Goal: Transaction & Acquisition: Purchase product/service

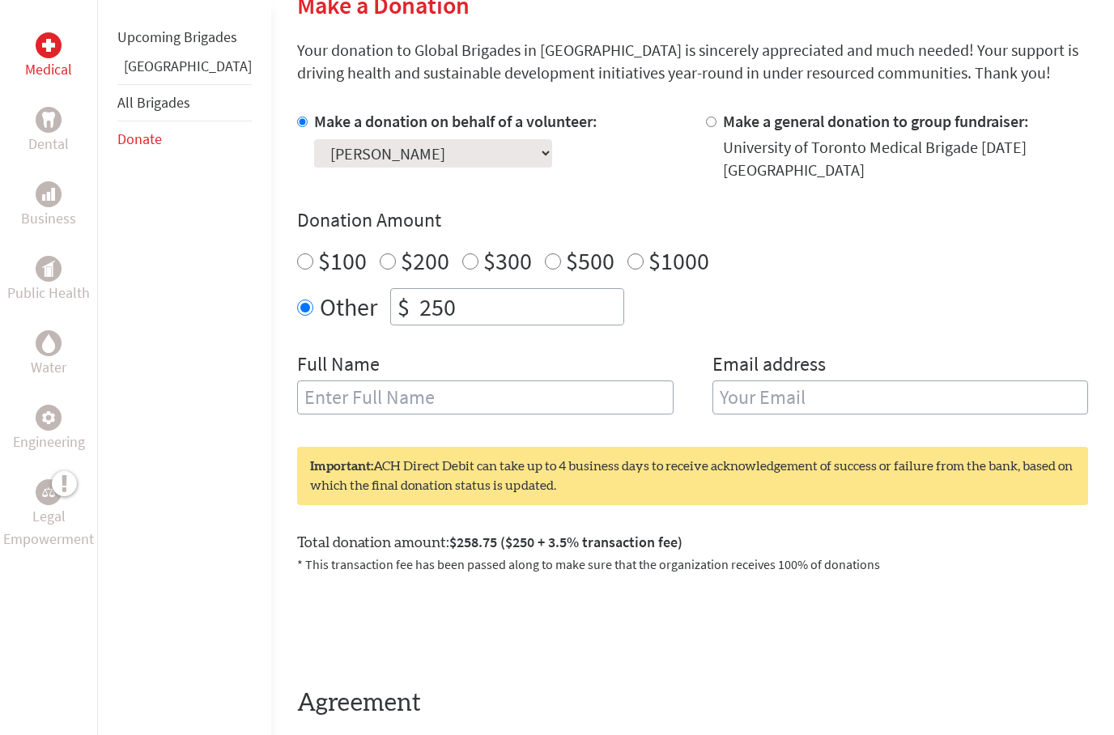
scroll to position [436, 0]
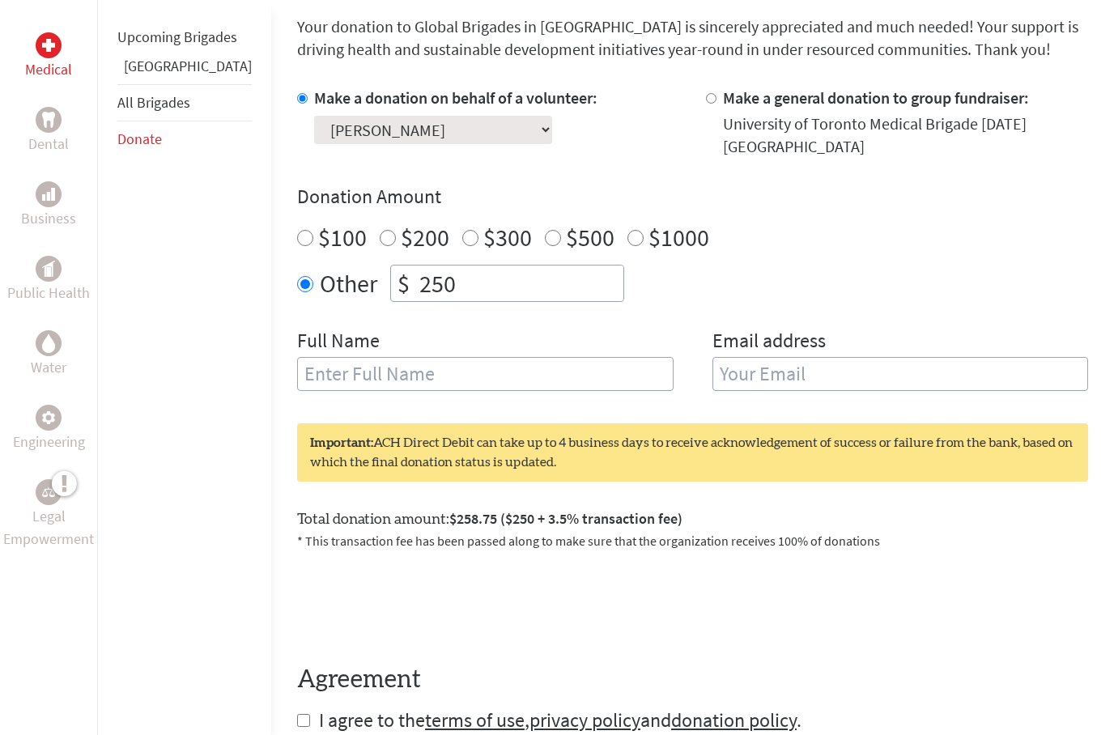
click at [409, 143] on select "Select a volunteer... [PERSON_NAME] [PERSON_NAME] [PERSON_NAME] [PERSON_NAME] (…" at bounding box center [433, 131] width 238 height 28
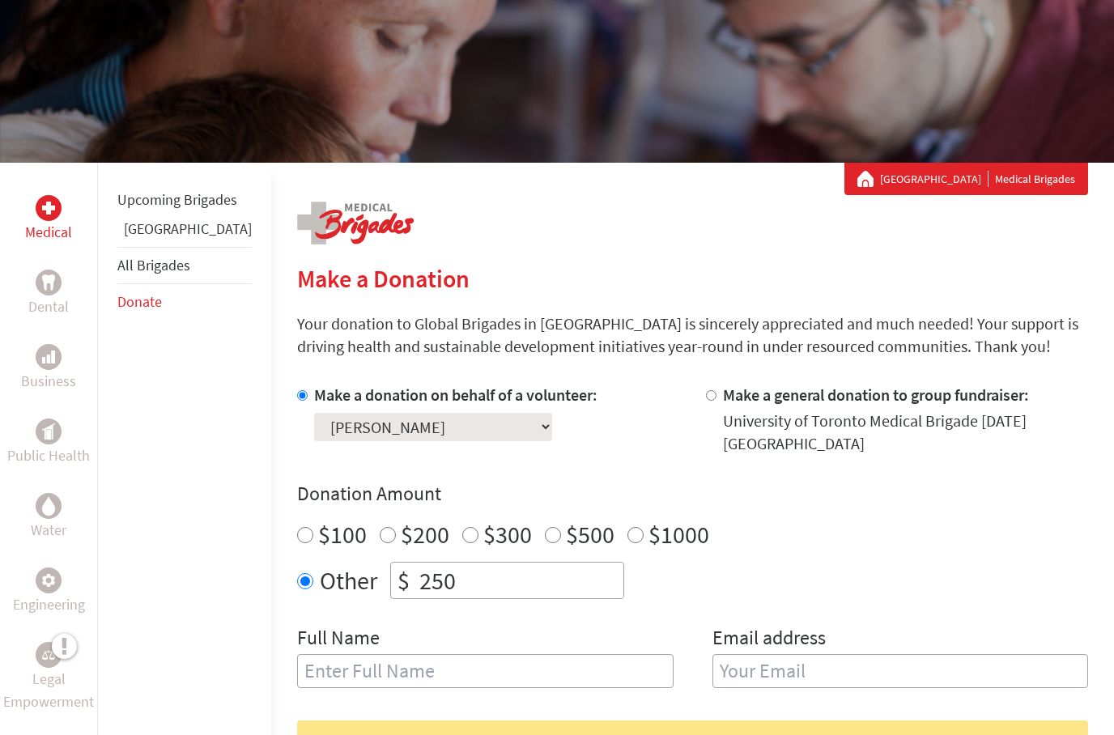
scroll to position [142, 0]
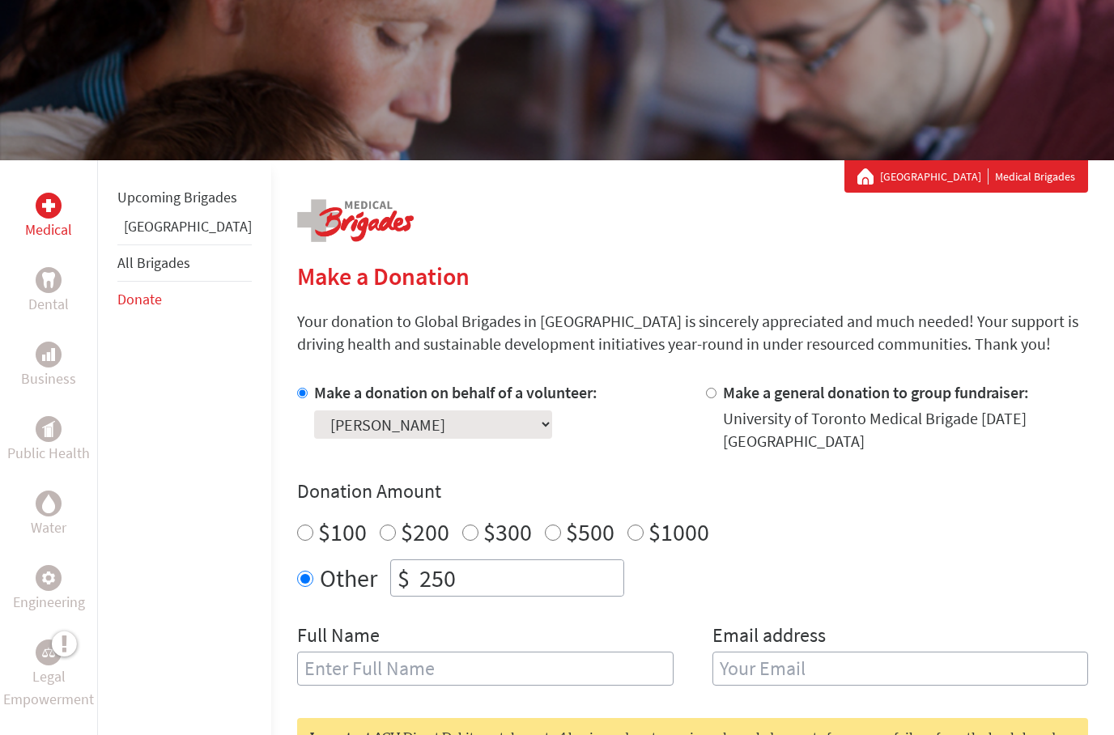
click at [156, 236] on link "[GEOGRAPHIC_DATA]" at bounding box center [188, 226] width 128 height 19
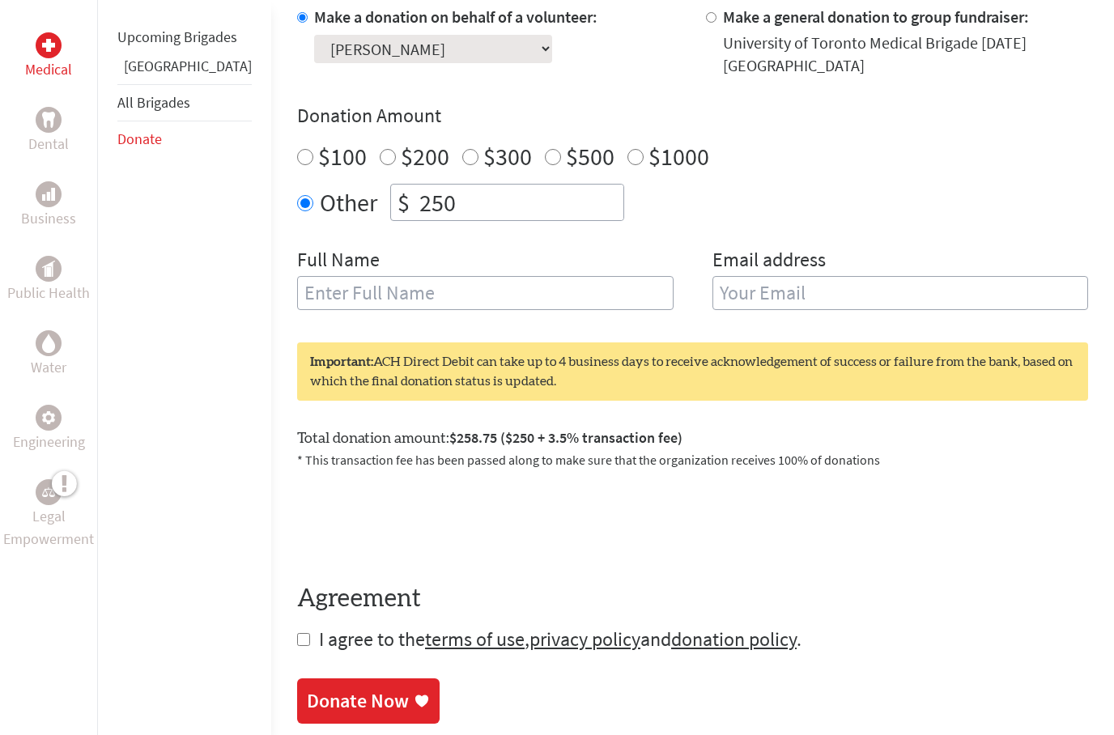
click at [495, 291] on input "text" at bounding box center [485, 294] width 377 height 34
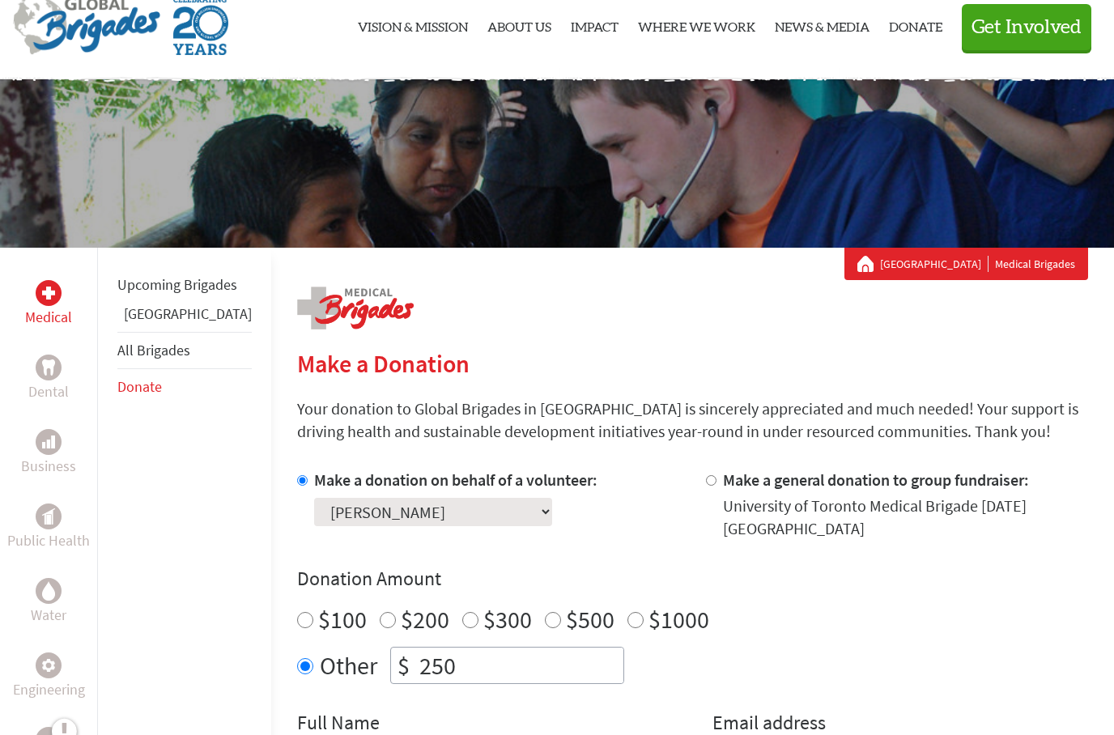
scroll to position [38, 0]
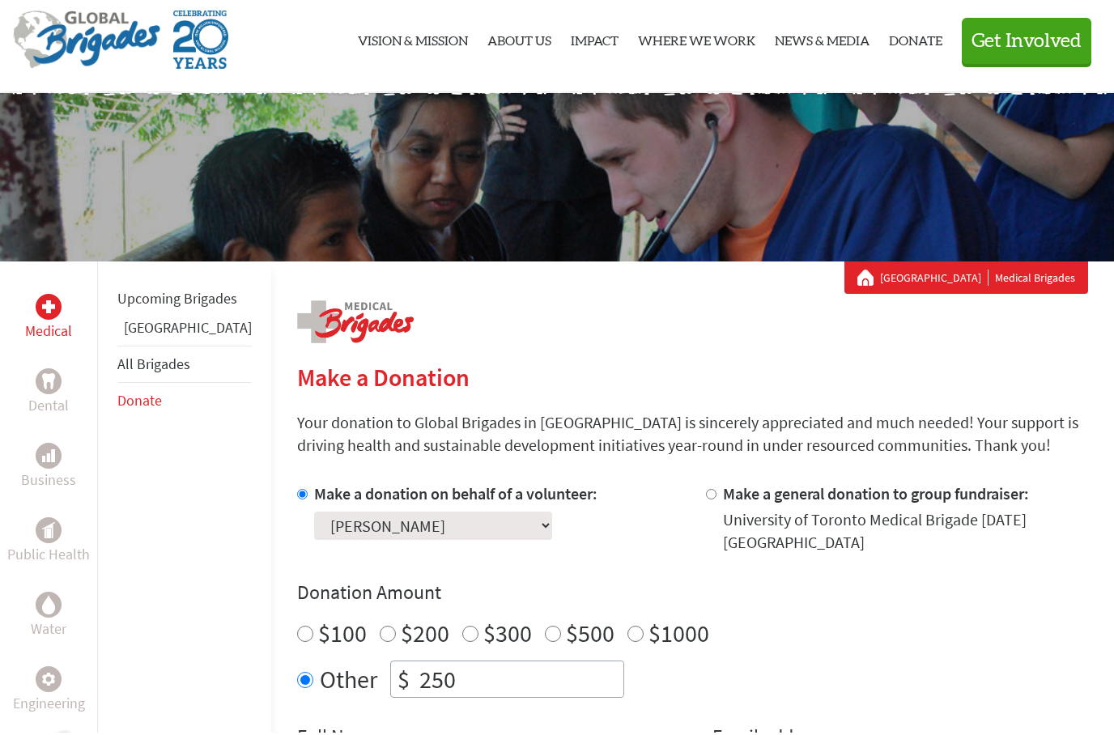
click at [155, 339] on link "[GEOGRAPHIC_DATA]" at bounding box center [188, 330] width 128 height 19
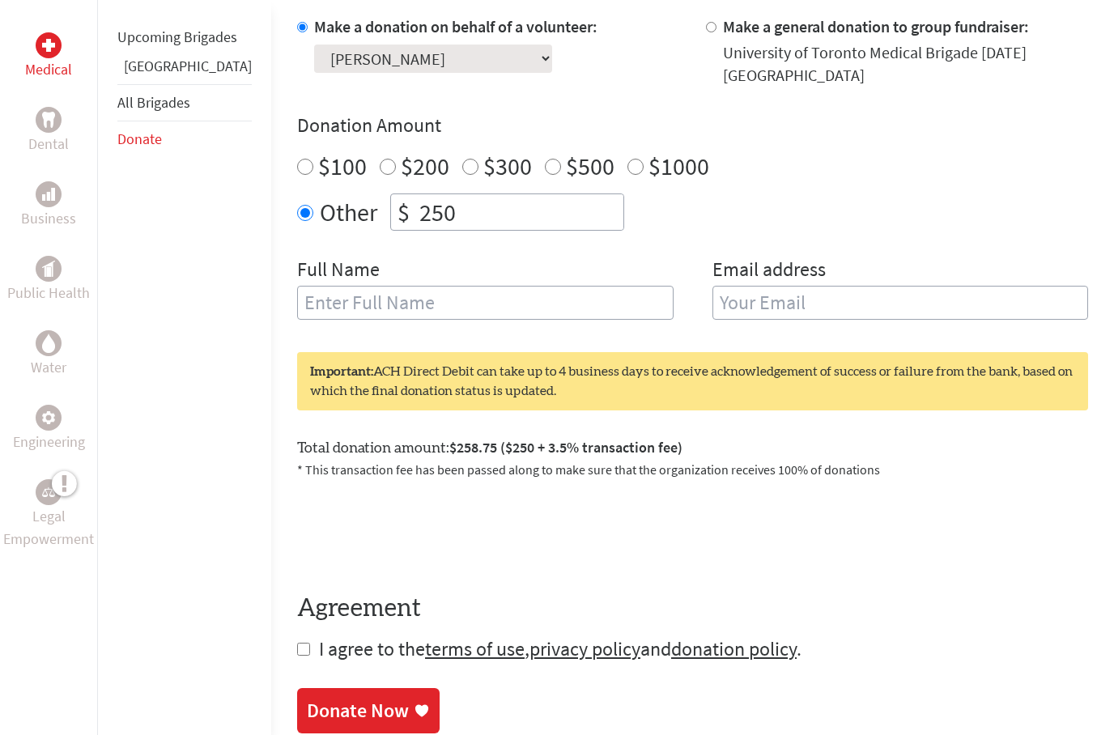
scroll to position [512, 0]
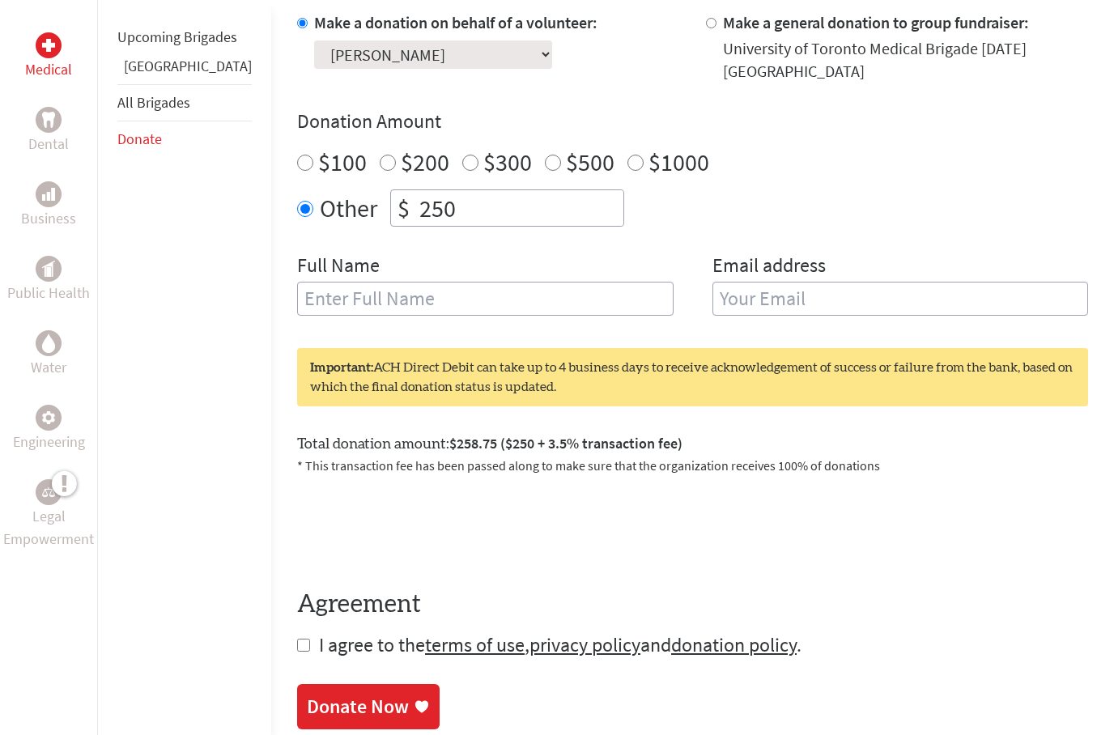
click at [565, 288] on input "text" at bounding box center [485, 299] width 377 height 34
type input "[PERSON_NAME]"
click at [859, 305] on input "email" at bounding box center [901, 299] width 377 height 34
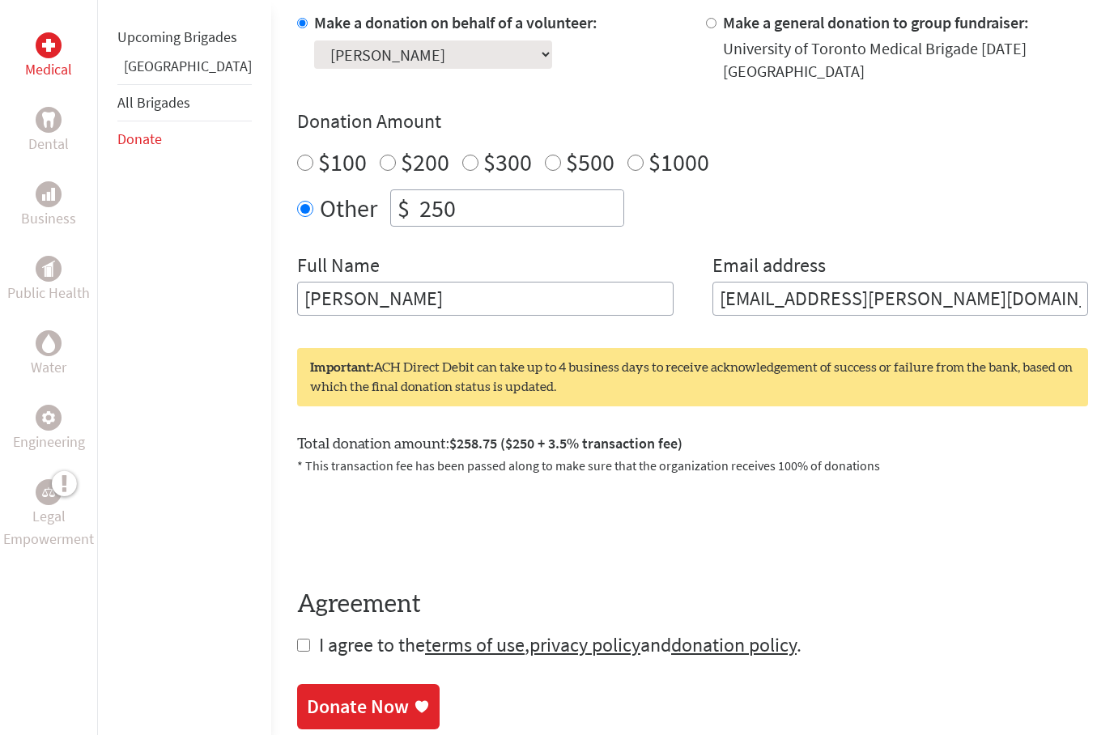
click at [897, 285] on input "sydney.nielsen@mail.utorronto.ca" at bounding box center [901, 299] width 377 height 34
click at [1010, 294] on input "sydney.nielsen@mail.utoronto.ca" at bounding box center [901, 299] width 377 height 34
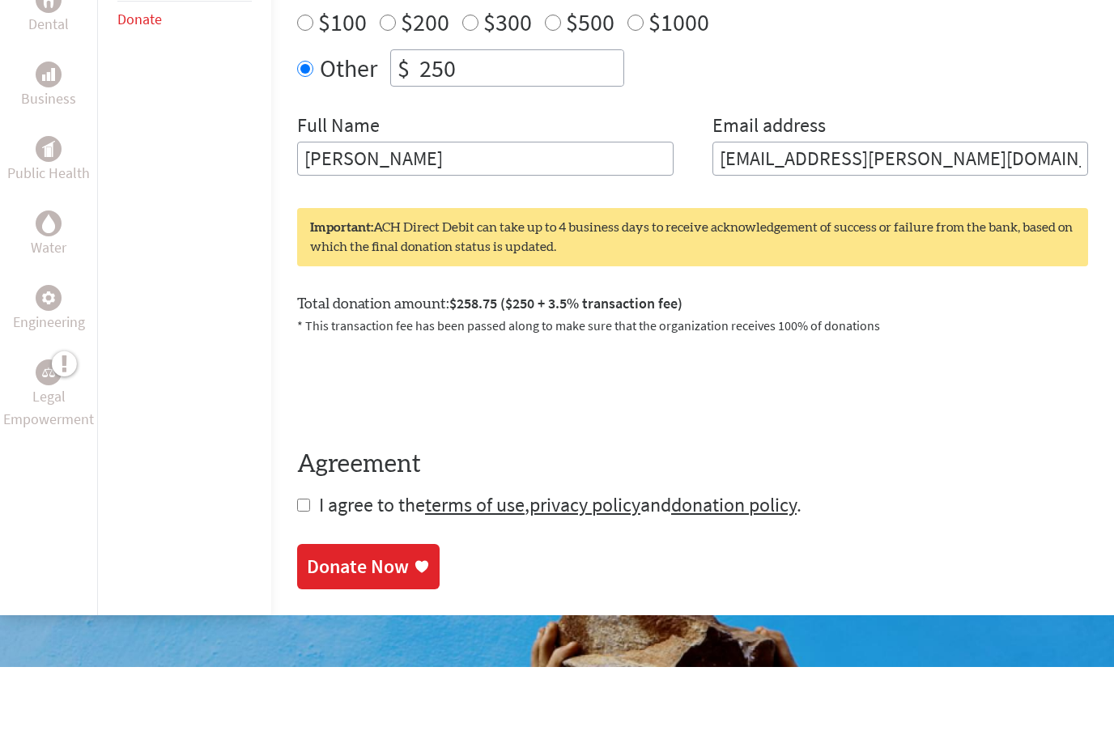
scroll to position [584, 0]
type input "sydney.nielsen@mail.utoronto.ca"
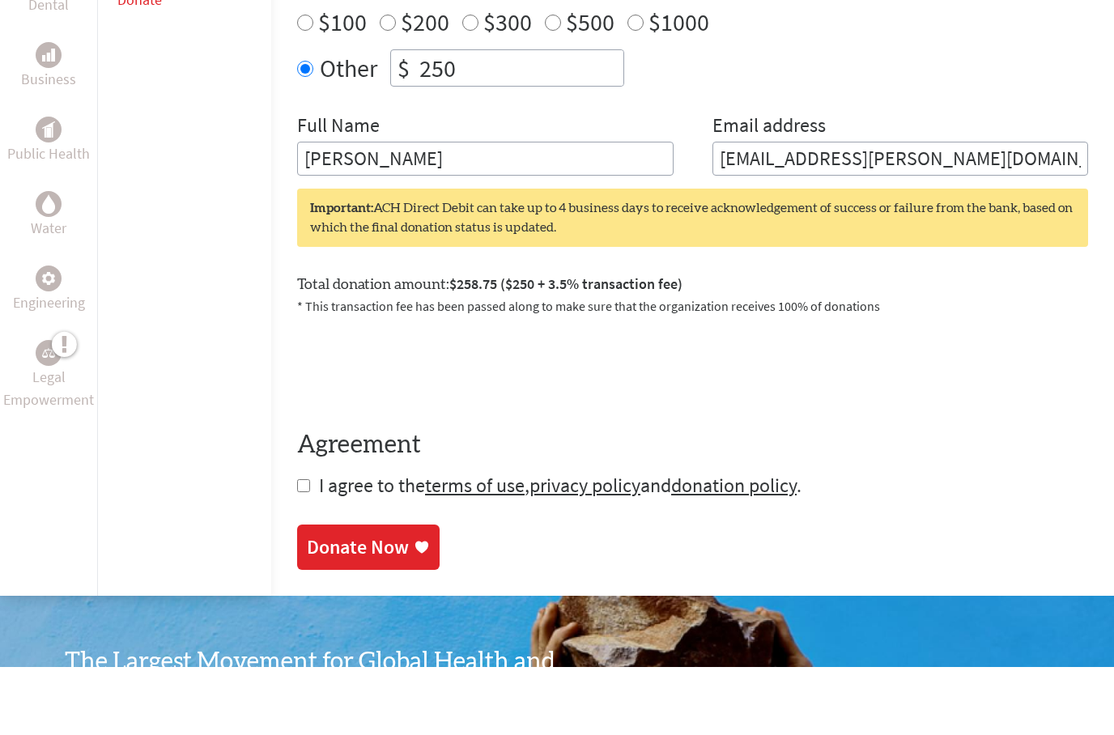
scroll to position [653, 0]
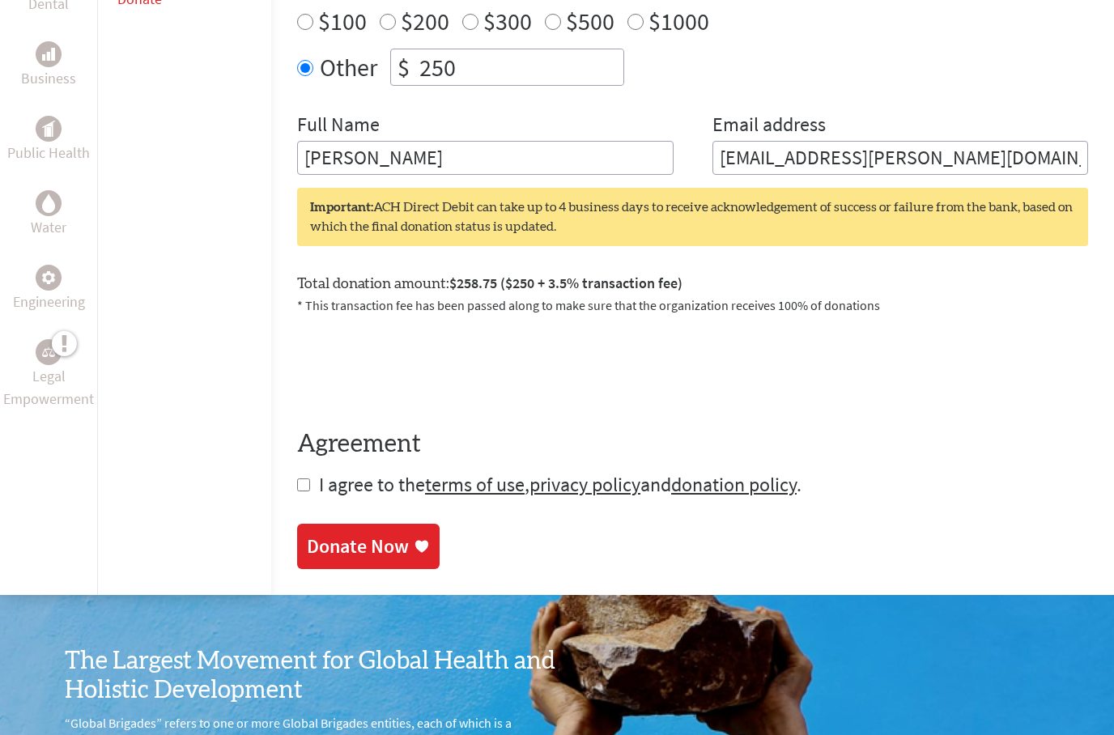
click at [297, 462] on form "Make a donation on behalf of a volunteer: Select a volunteer... Aaron Jang Emir…" at bounding box center [692, 184] width 791 height 628
click at [297, 479] on input "checkbox" at bounding box center [303, 485] width 13 height 13
checkbox input "true"
click at [329, 535] on div "Donate Now" at bounding box center [358, 548] width 102 height 26
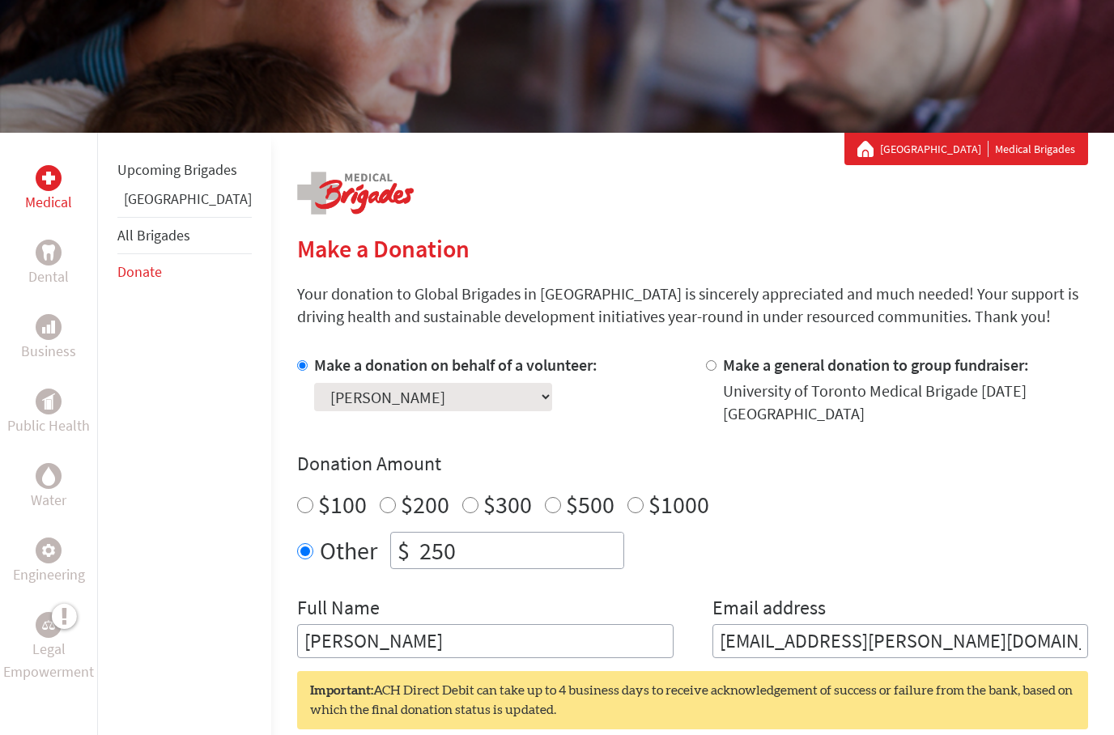
scroll to position [215, 0]
